Goal: Task Accomplishment & Management: Manage account settings

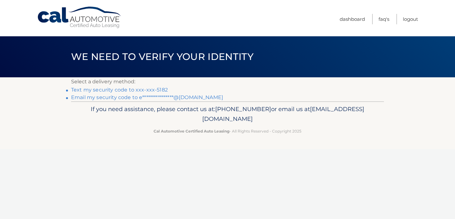
click at [116, 89] on link "Text my security code to xxx-xxx-5182" at bounding box center [119, 90] width 97 height 6
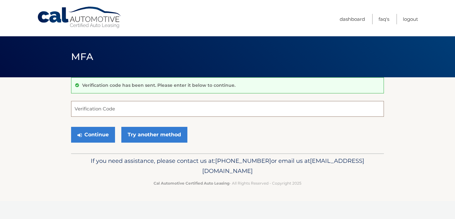
click at [111, 108] on input "Verification Code" at bounding box center [227, 109] width 313 height 16
type input "934641"
click at [98, 139] on button "Continue" at bounding box center [93, 135] width 44 height 16
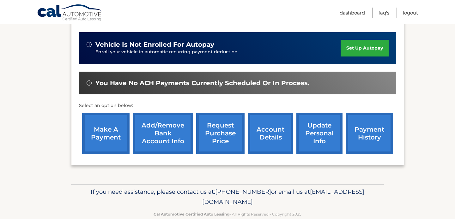
scroll to position [163, 0]
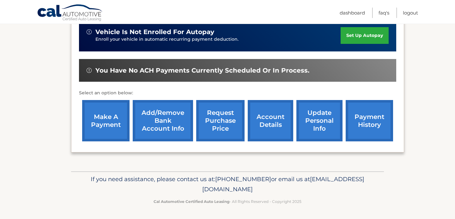
click at [104, 114] on link "make a payment" at bounding box center [105, 120] width 47 height 41
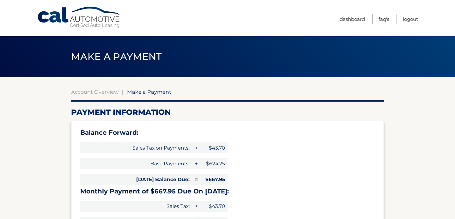
select select "N2NmN2RjMjItOGJiNy00ZjUyLWFkZTYtYWNkYjA3Y2I0ZDhk"
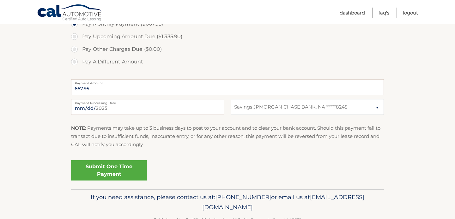
scroll to position [257, 0]
click at [133, 166] on link "Submit One Time Payment" at bounding box center [109, 170] width 76 height 20
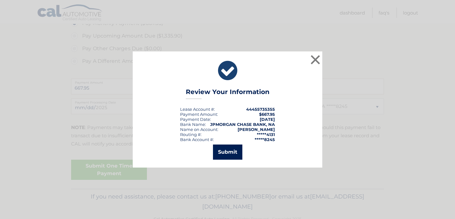
click at [223, 149] on button "Submit" at bounding box center [227, 152] width 29 height 15
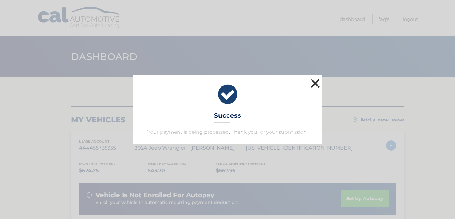
click at [314, 79] on button "×" at bounding box center [315, 83] width 13 height 13
